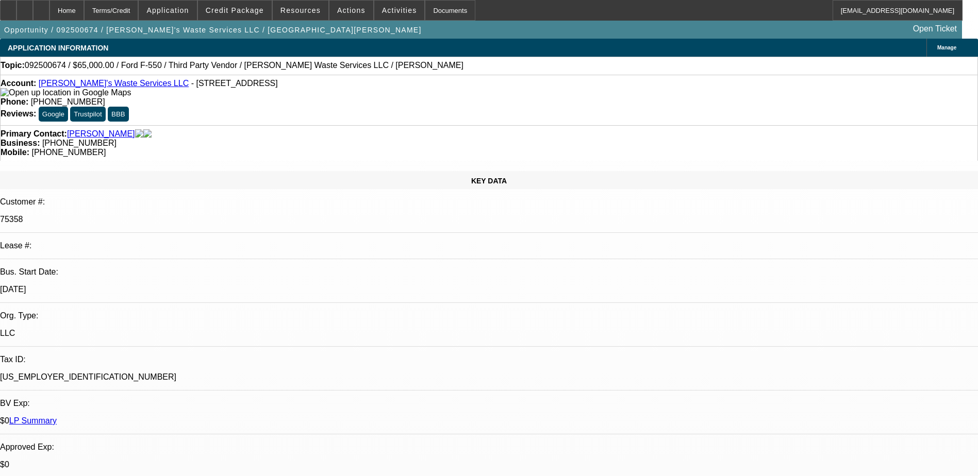
select select "0"
select select "2"
select select "0.1"
select select "4"
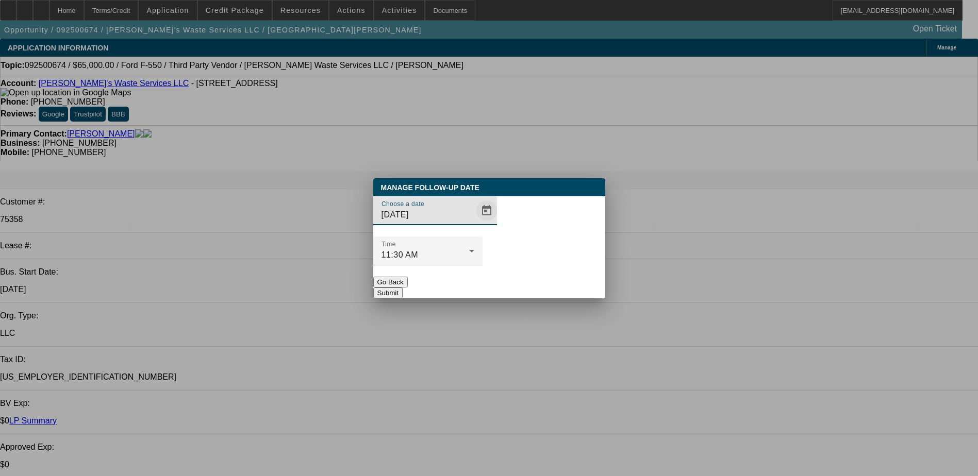
click at [474, 223] on span "Open calendar" at bounding box center [486, 210] width 25 height 25
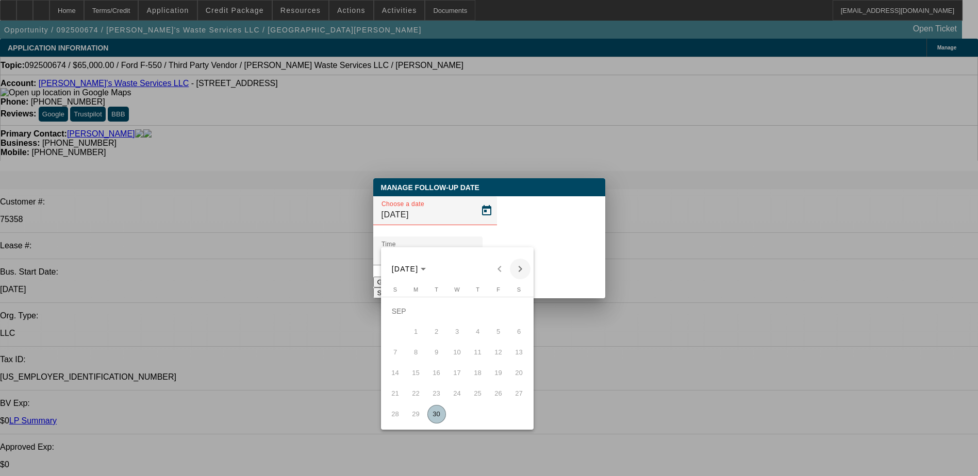
click at [519, 265] on span "Next month" at bounding box center [520, 269] width 21 height 21
click at [519, 265] on div "OCT 2025 OCT 2025" at bounding box center [456, 269] width 147 height 21
click at [518, 266] on div "OCT 2025 OCT 2025" at bounding box center [456, 269] width 147 height 21
click at [517, 270] on div "OCT 2025 OCT 2025" at bounding box center [456, 269] width 147 height 21
click at [497, 270] on span "Previous month" at bounding box center [499, 269] width 21 height 21
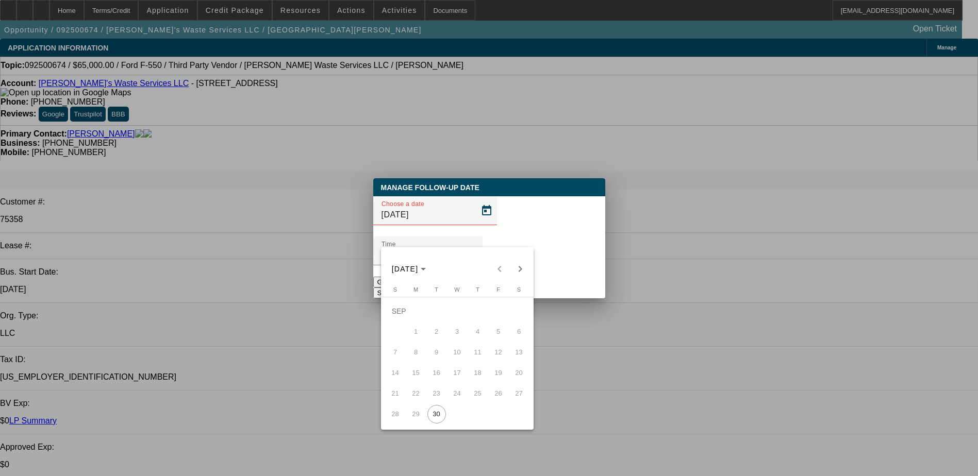
click at [512, 269] on span "Next month" at bounding box center [520, 269] width 21 height 21
click at [455, 317] on span "1" at bounding box center [457, 311] width 19 height 19
type input "[DATE]"
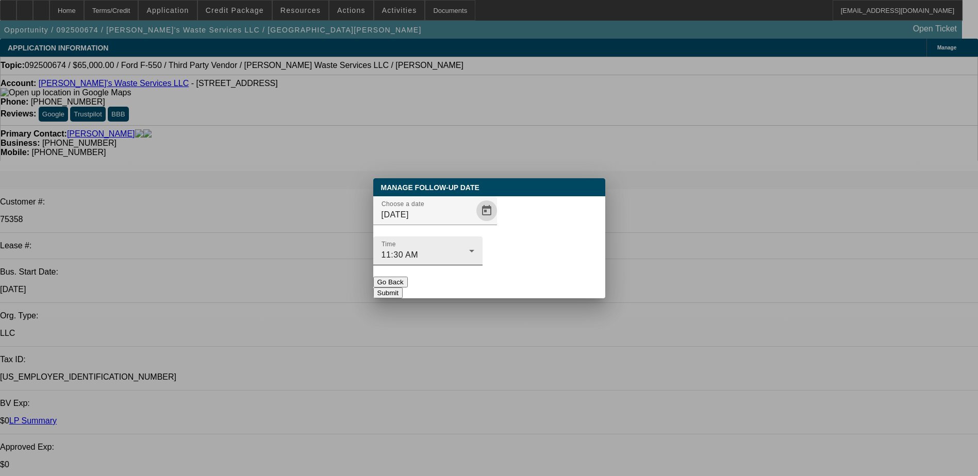
click at [469, 249] on div "11:30 AM" at bounding box center [425, 255] width 88 height 12
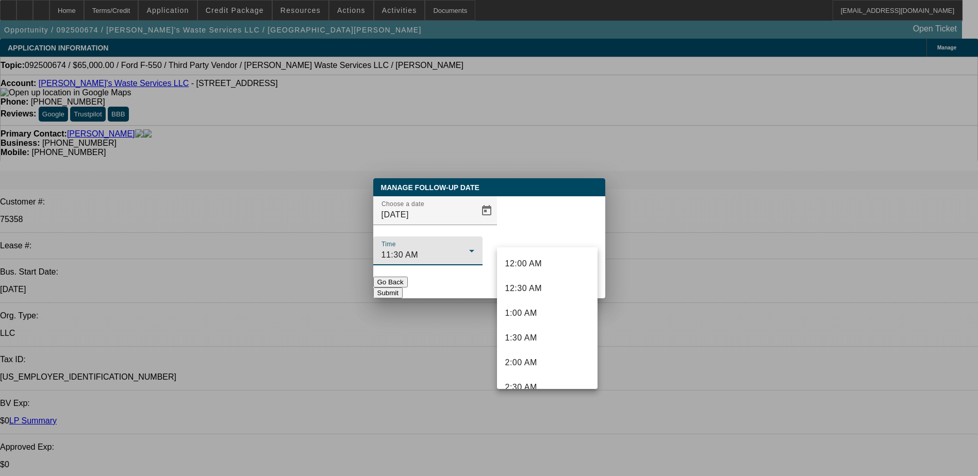
scroll to position [456, 0]
click at [529, 346] on span "11:00 AM" at bounding box center [523, 352] width 37 height 12
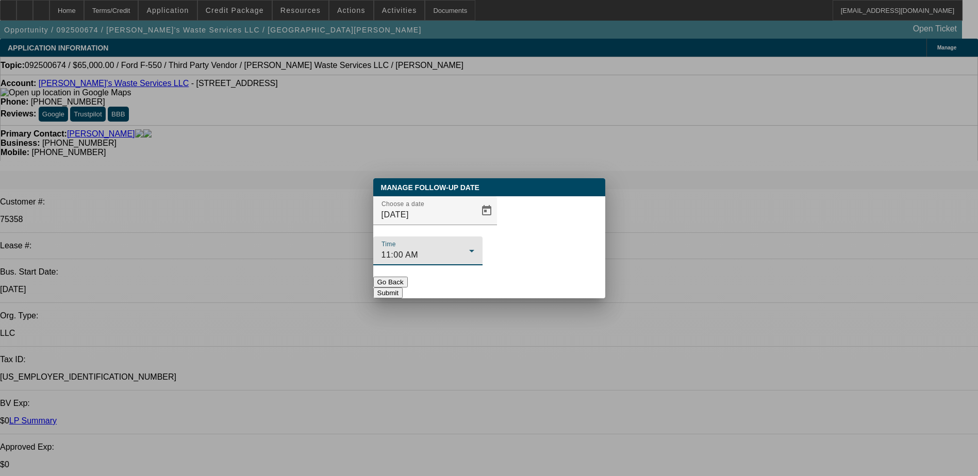
click at [402, 288] on button "Submit" at bounding box center [387, 293] width 29 height 11
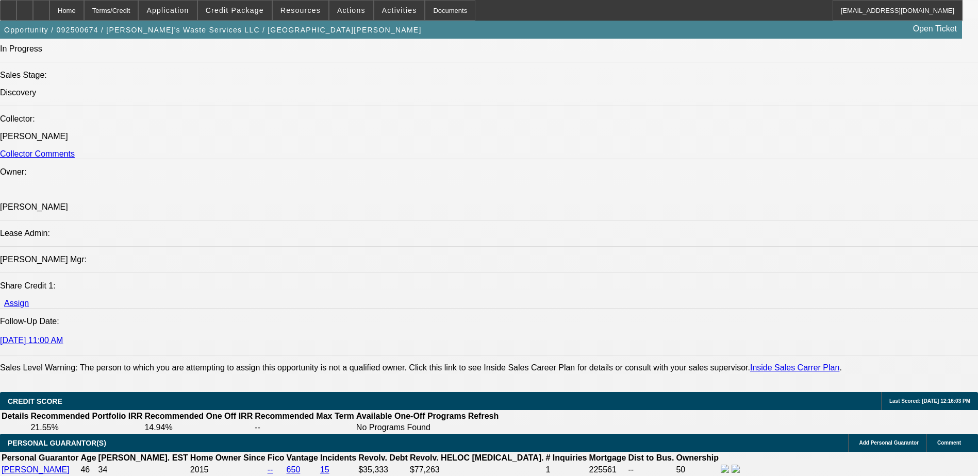
scroll to position [1237, 0]
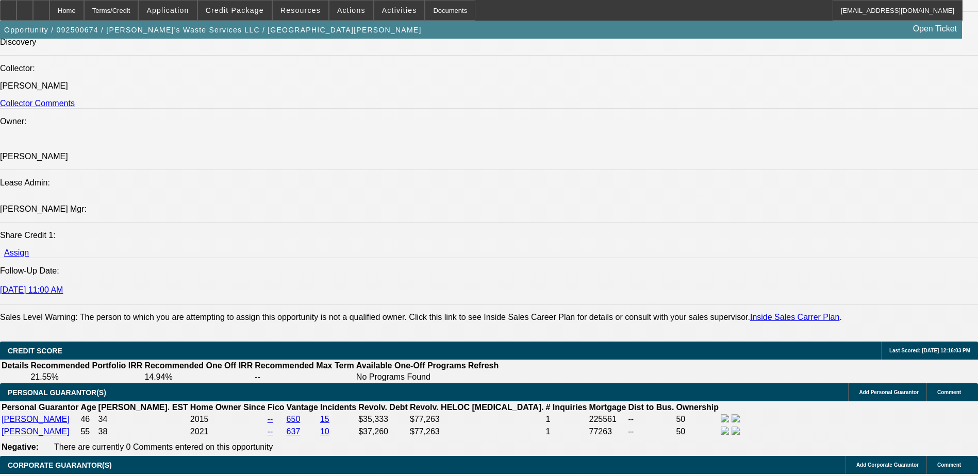
drag, startPoint x: 659, startPoint y: 353, endPoint x: 644, endPoint y: 365, distance: 19.5
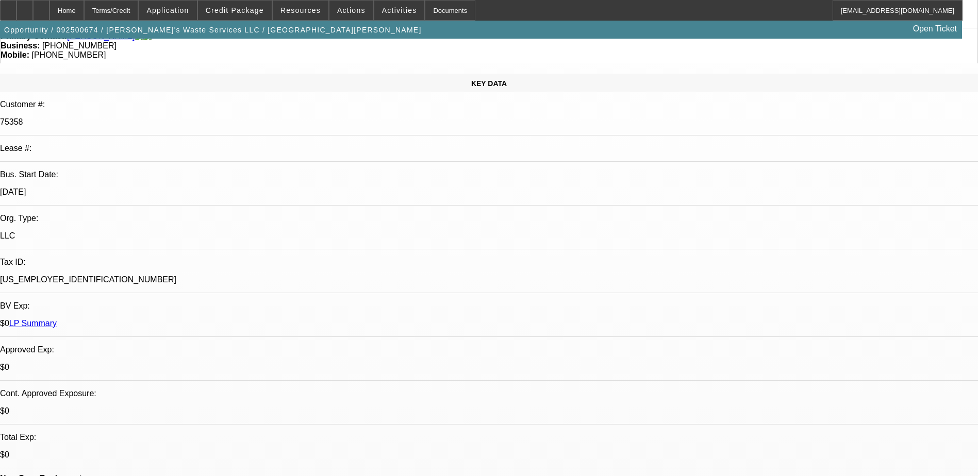
scroll to position [0, 0]
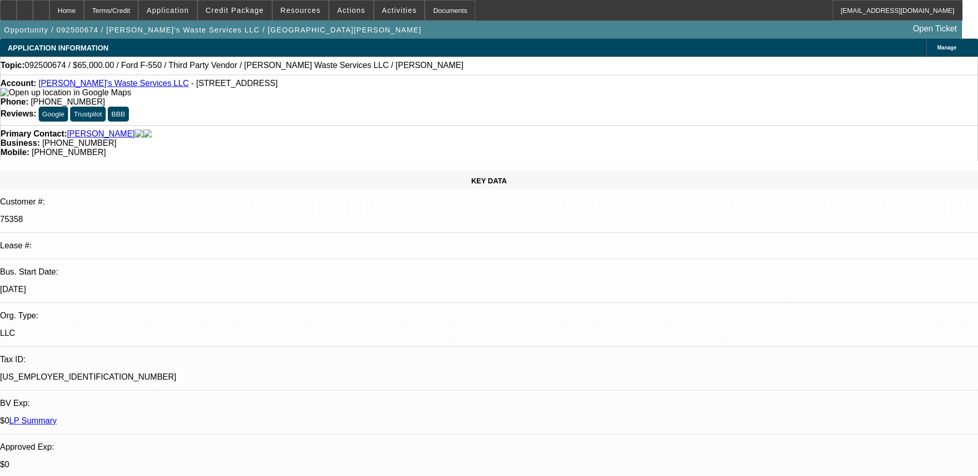
select select "0"
select select "2"
select select "0.1"
select select "4"
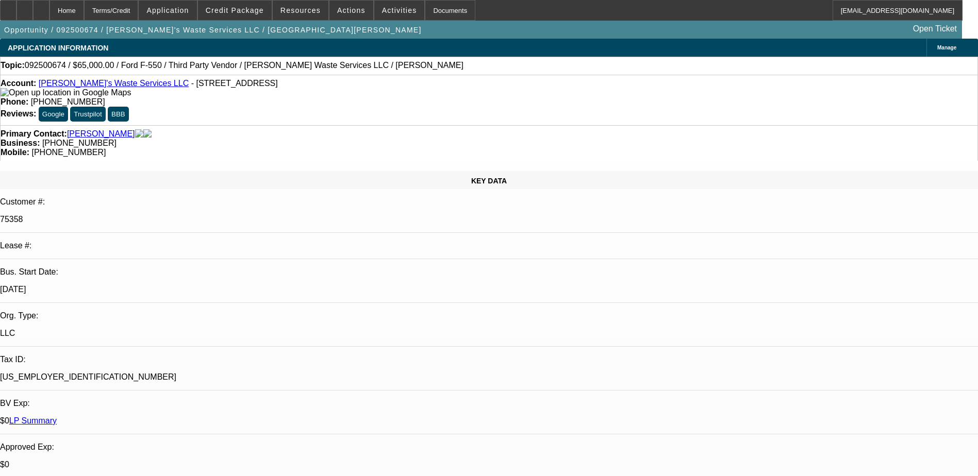
click at [49, 15] on div at bounding box center [41, 10] width 16 height 21
select select "0"
select select "2"
select select "0.1"
select select "1"
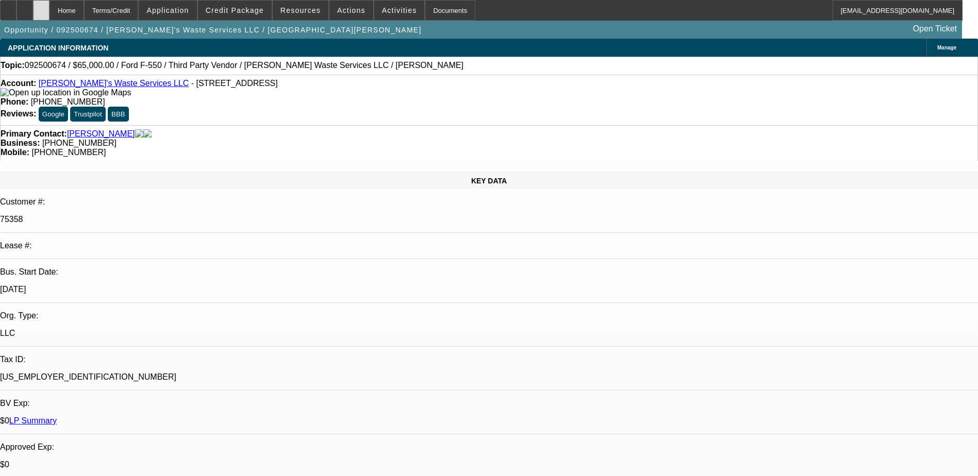
select select "2"
select select "4"
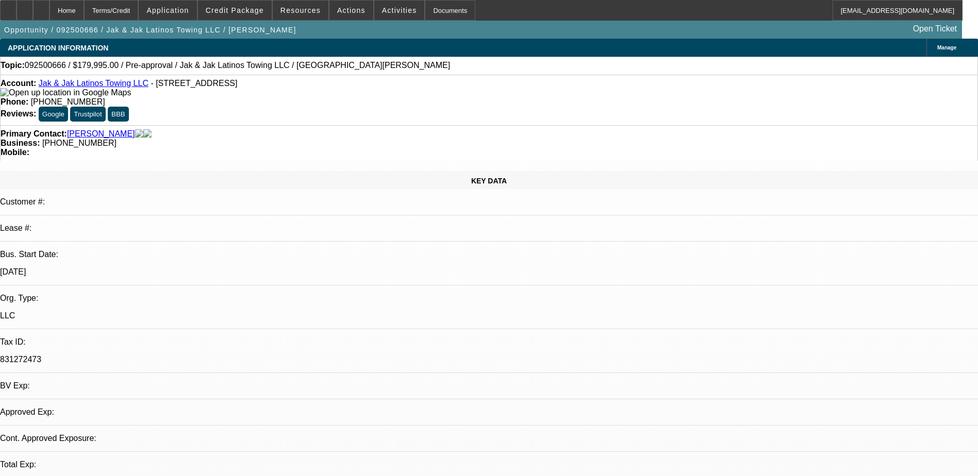
select select "0"
select select "2"
select select "0.1"
select select "4"
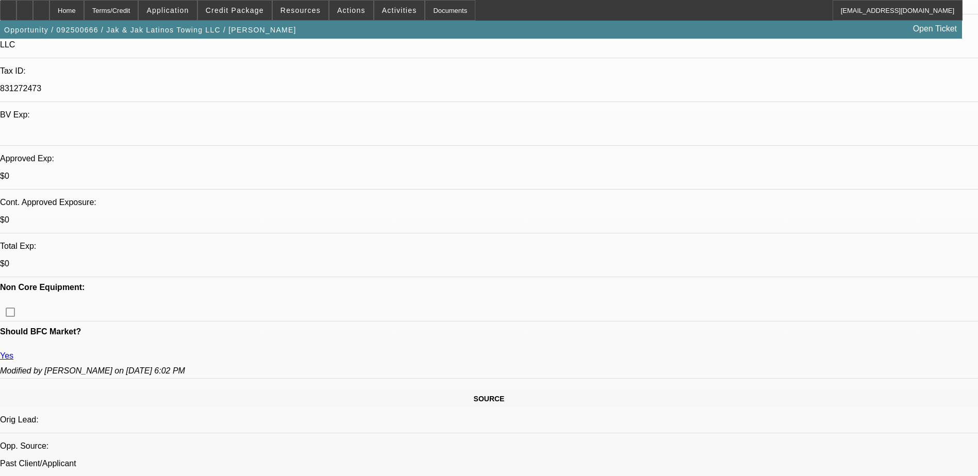
scroll to position [361, 0]
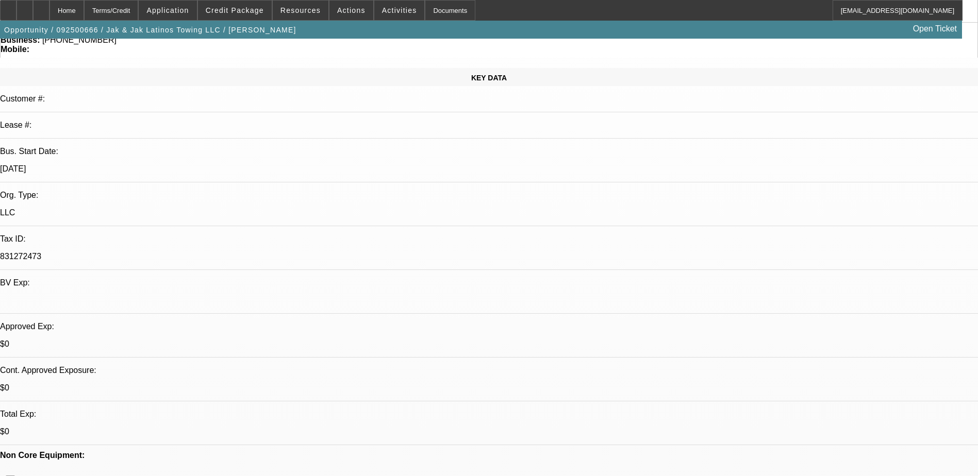
scroll to position [0, 0]
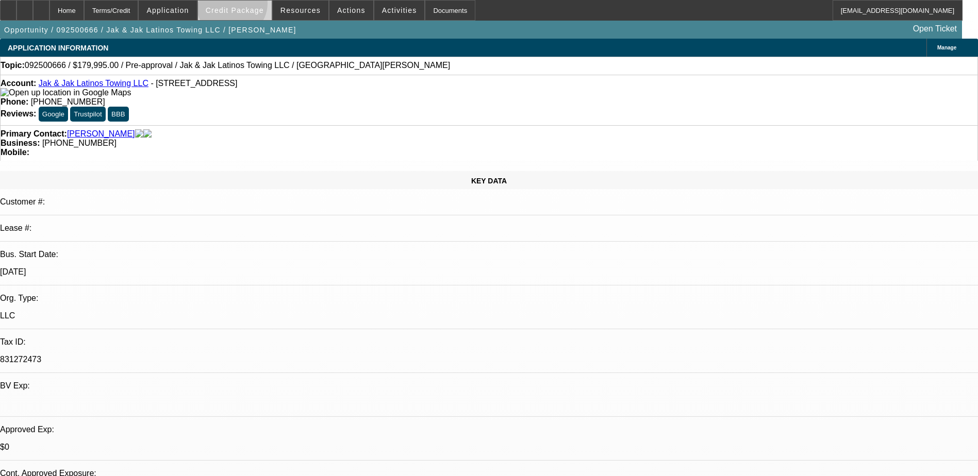
click at [248, 6] on span at bounding box center [235, 10] width 74 height 25
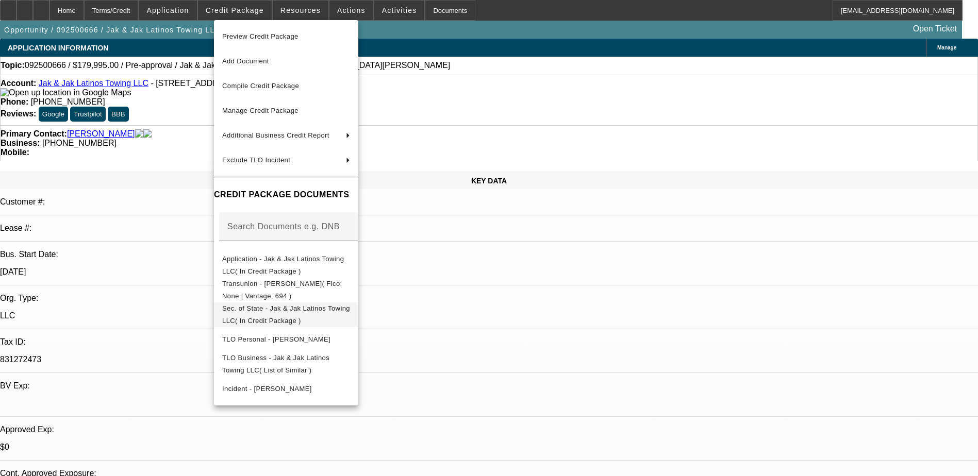
click at [350, 312] on span "Sec. of State - Jak & Jak Latinos Towing LLC( In Credit Package )" at bounding box center [286, 315] width 128 height 20
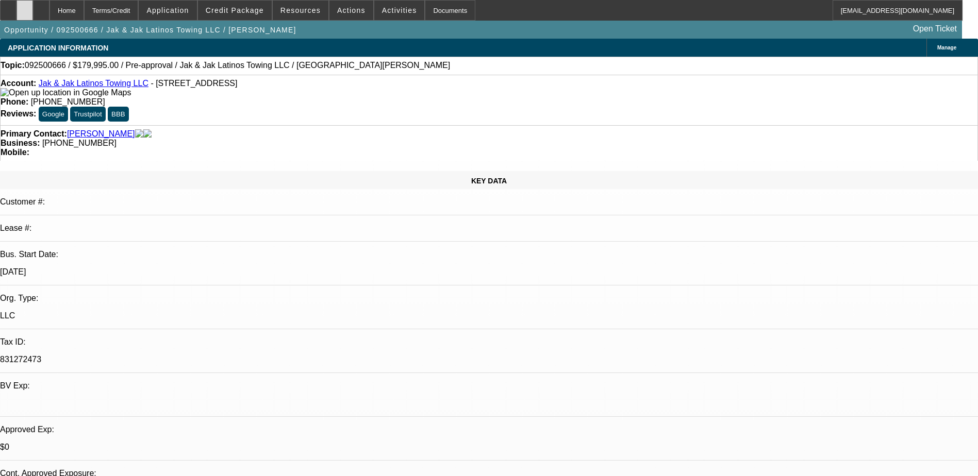
click at [33, 12] on div at bounding box center [24, 10] width 16 height 21
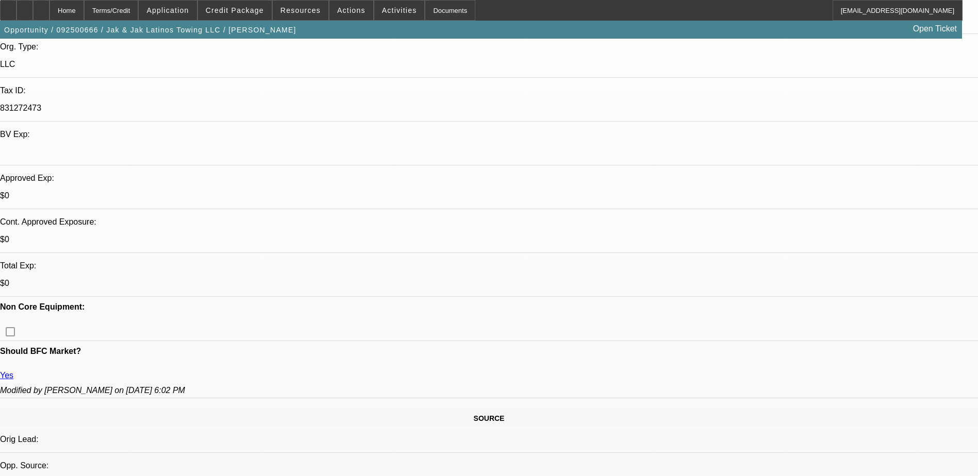
scroll to position [206, 0]
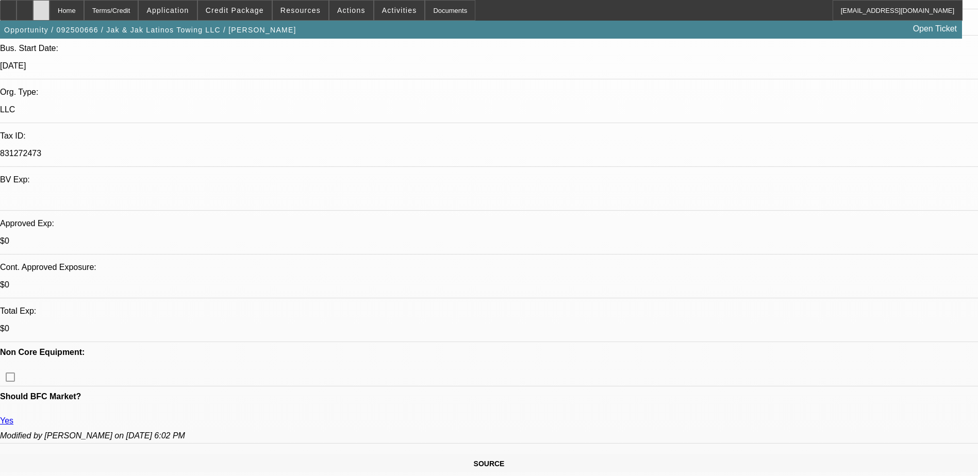
click at [49, 9] on div at bounding box center [41, 10] width 16 height 21
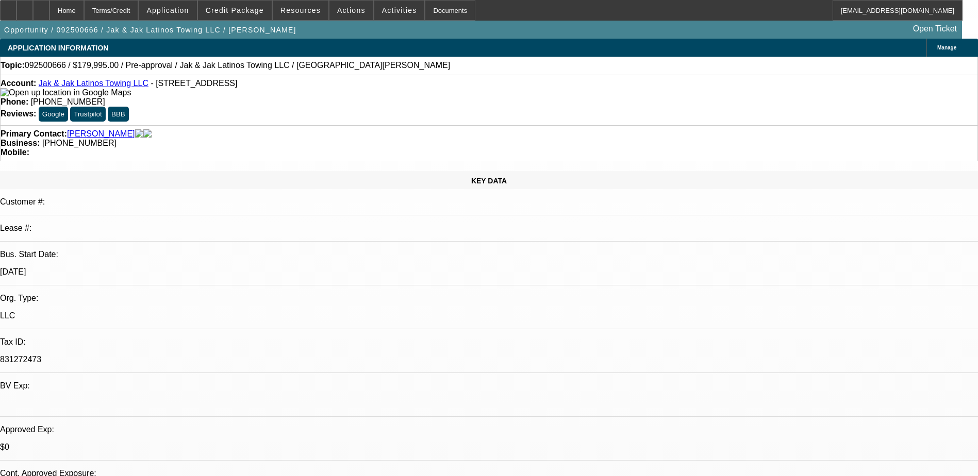
select select "0"
select select "2"
select select "0.1"
select select "1"
select select "2"
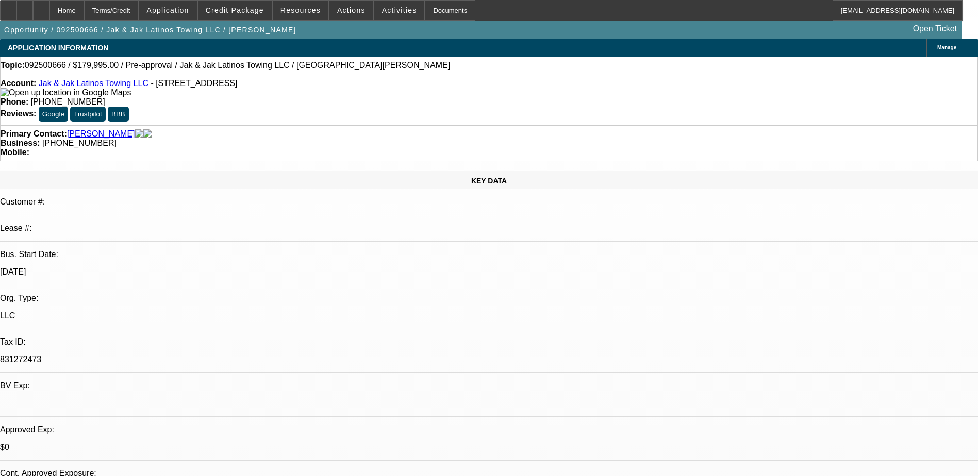
select select "4"
click at [92, 83] on link "Jak & Jak Latinos Towing LLC" at bounding box center [94, 83] width 110 height 9
select select "0"
select select "2"
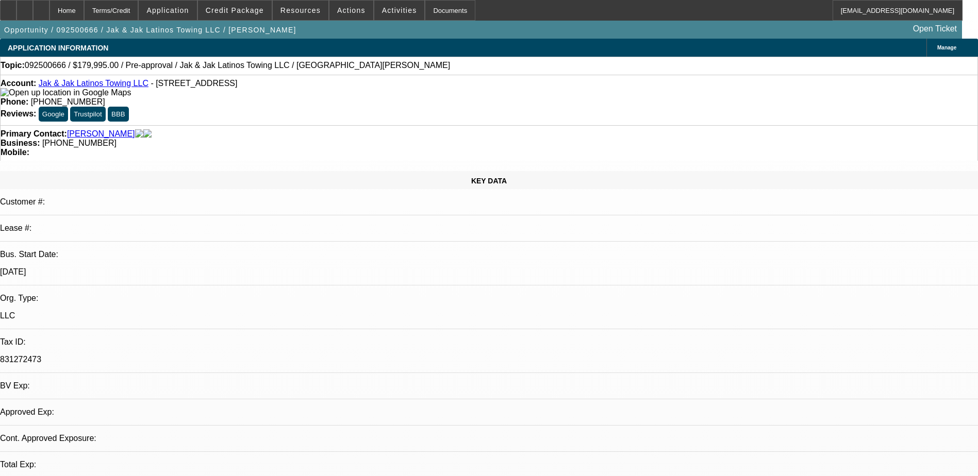
select select "0.1"
select select "4"
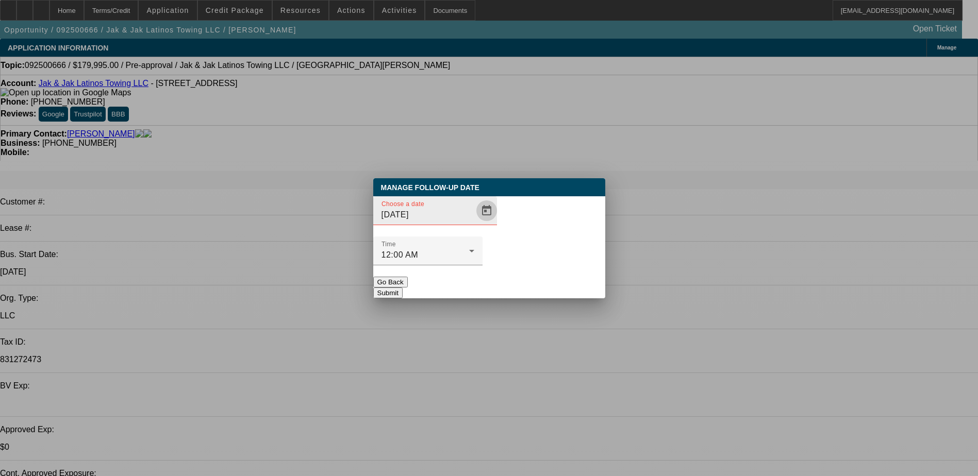
click at [474, 223] on span "Open calendar" at bounding box center [486, 210] width 25 height 25
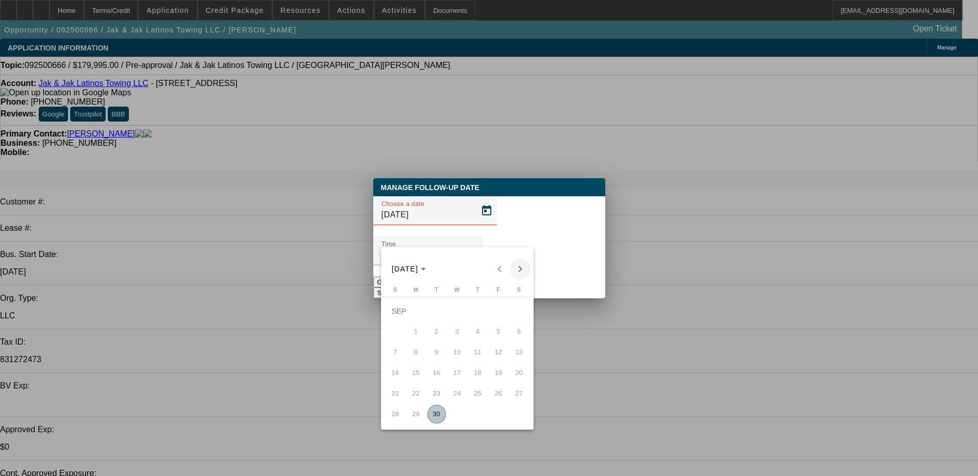
click at [517, 268] on span "Next month" at bounding box center [520, 269] width 21 height 21
click at [459, 316] on span "1" at bounding box center [457, 311] width 19 height 19
type input "[DATE]"
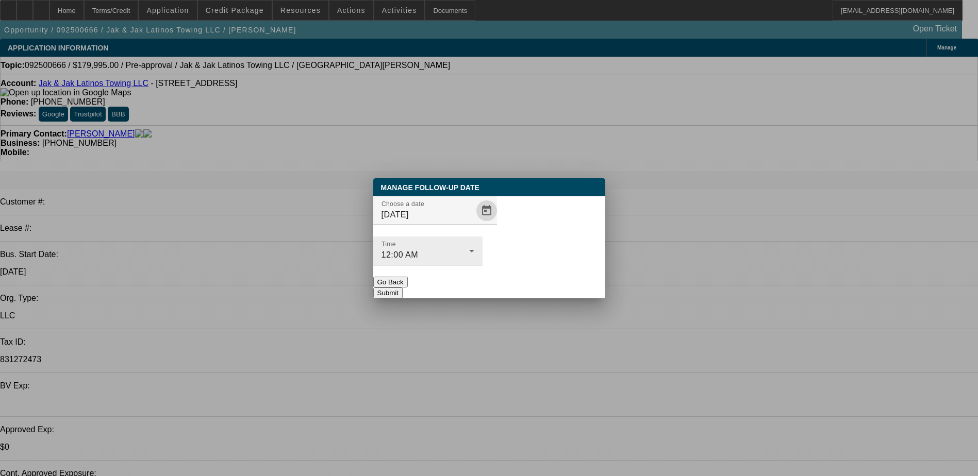
click at [469, 249] on div "12:00 AM" at bounding box center [425, 255] width 88 height 12
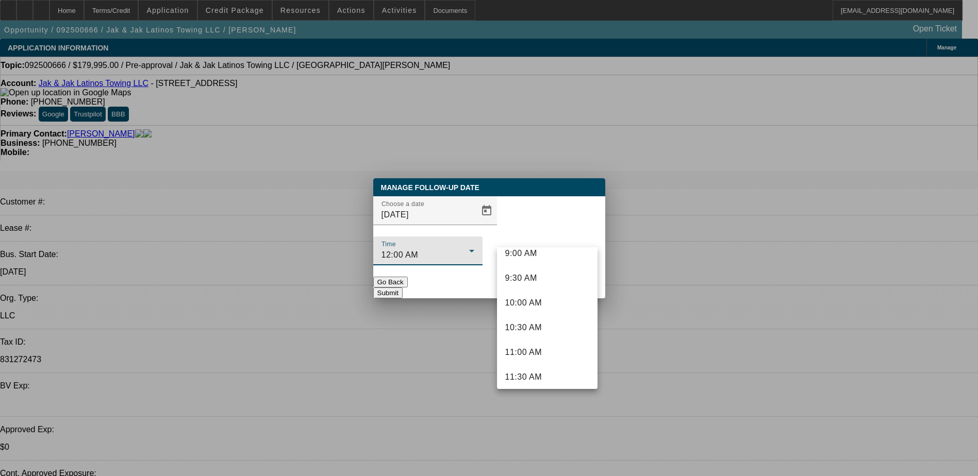
scroll to position [464, 0]
click at [540, 348] on span "11:00 AM" at bounding box center [523, 344] width 37 height 12
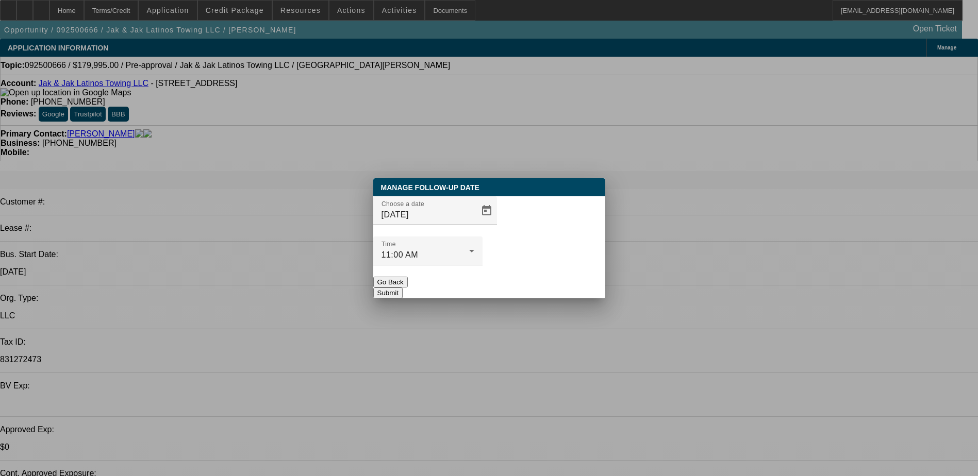
click at [402, 288] on button "Submit" at bounding box center [387, 293] width 29 height 11
